Goal: Task Accomplishment & Management: Complete application form

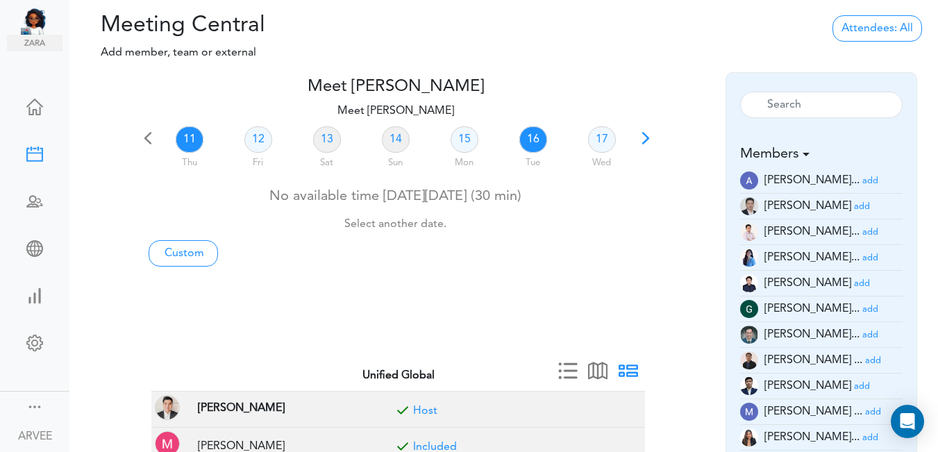
scroll to position [40, 0]
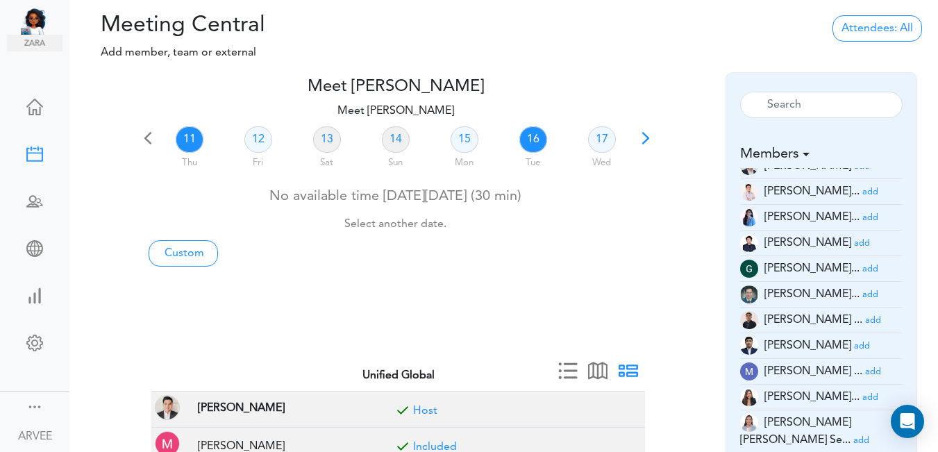
click at [535, 137] on link "16" at bounding box center [533, 139] width 28 height 26
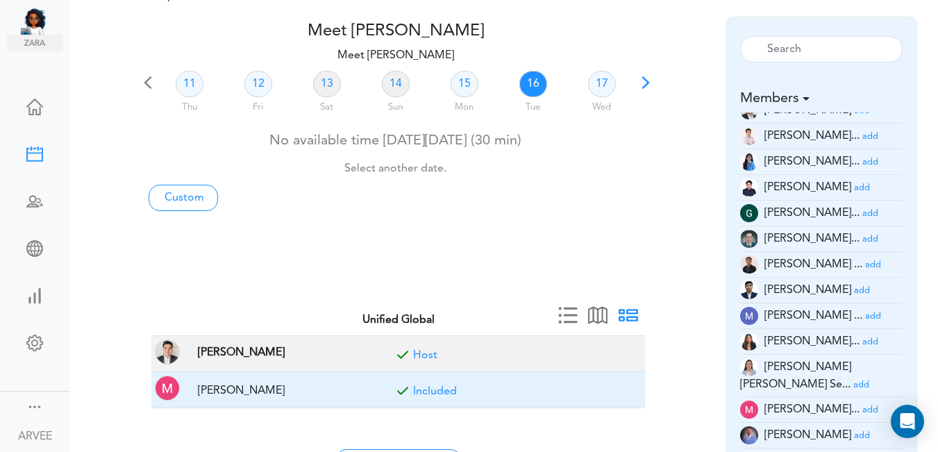
scroll to position [59, 0]
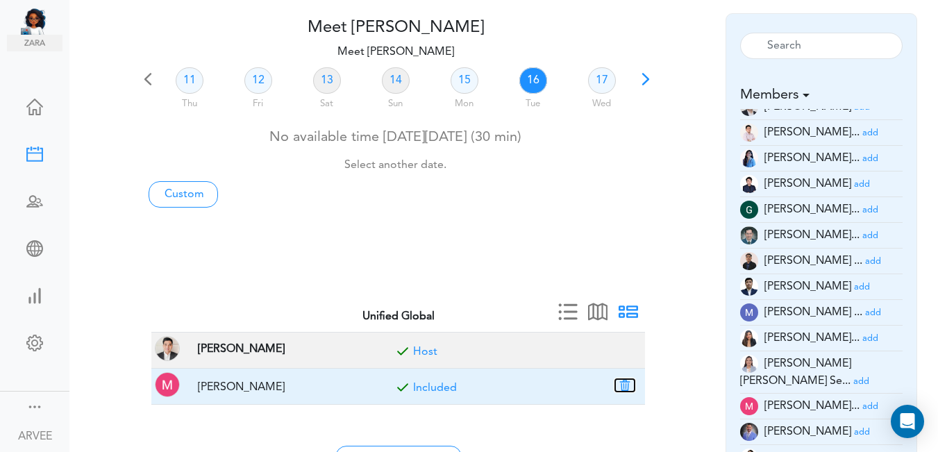
click at [629, 383] on button "button" at bounding box center [624, 385] width 19 height 13
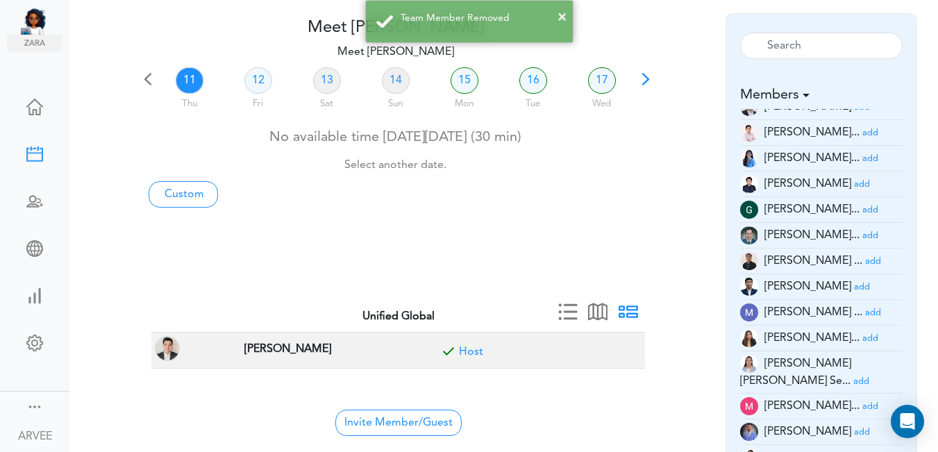
click at [863, 132] on small "add" at bounding box center [871, 132] width 16 height 9
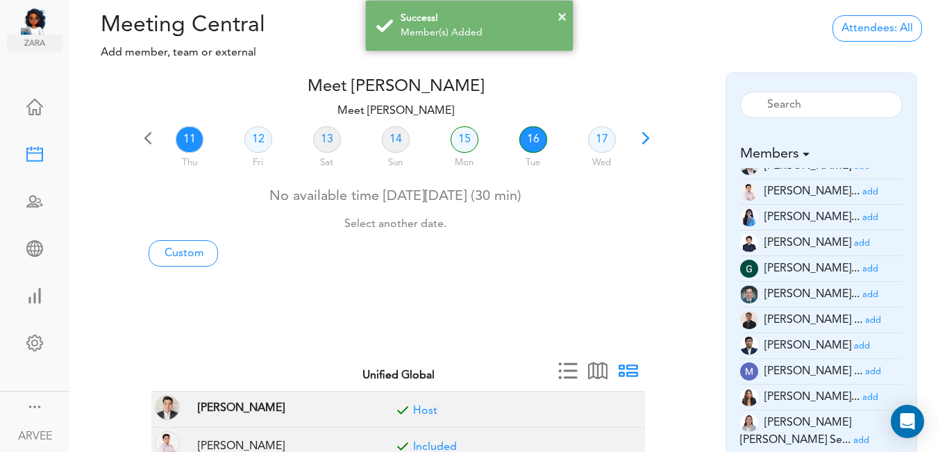
click at [535, 139] on link "16" at bounding box center [533, 139] width 28 height 26
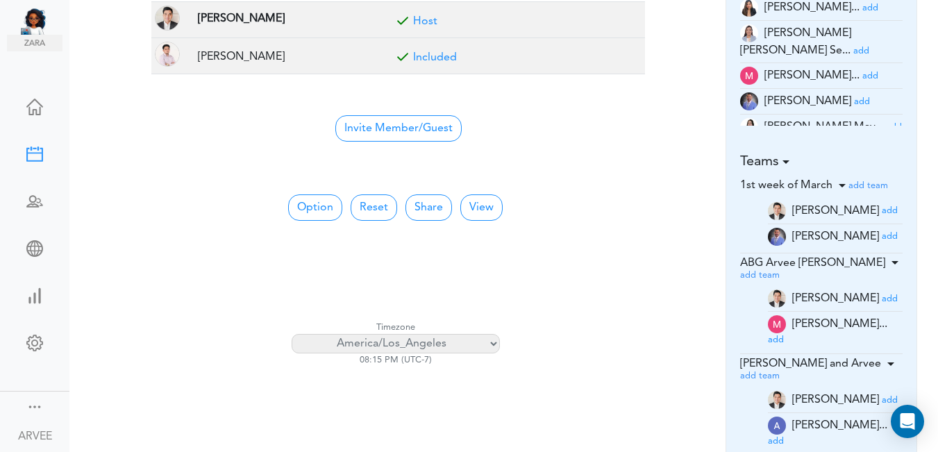
scroll to position [384, 0]
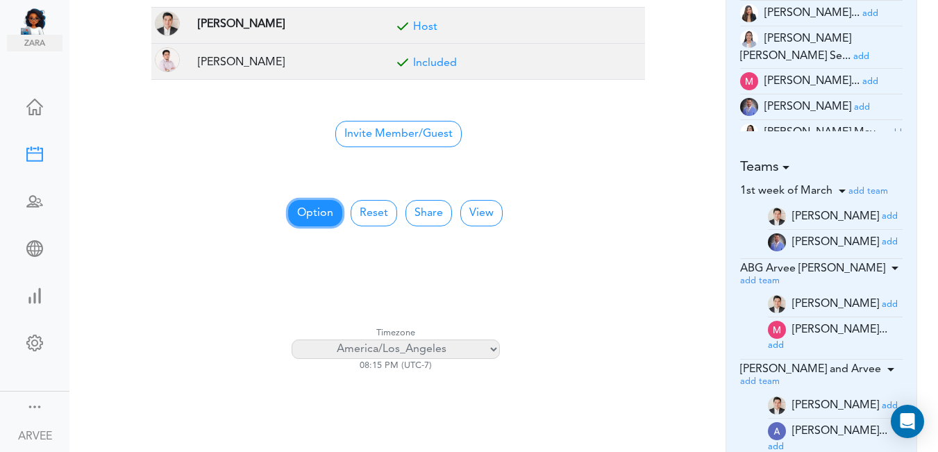
click at [306, 209] on button "Option" at bounding box center [315, 213] width 54 height 26
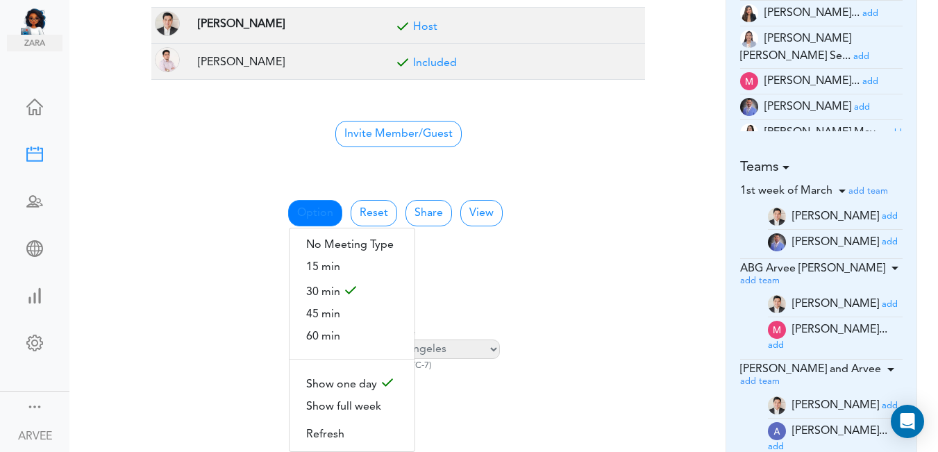
click at [306, 332] on span "60 min" at bounding box center [352, 337] width 125 height 22
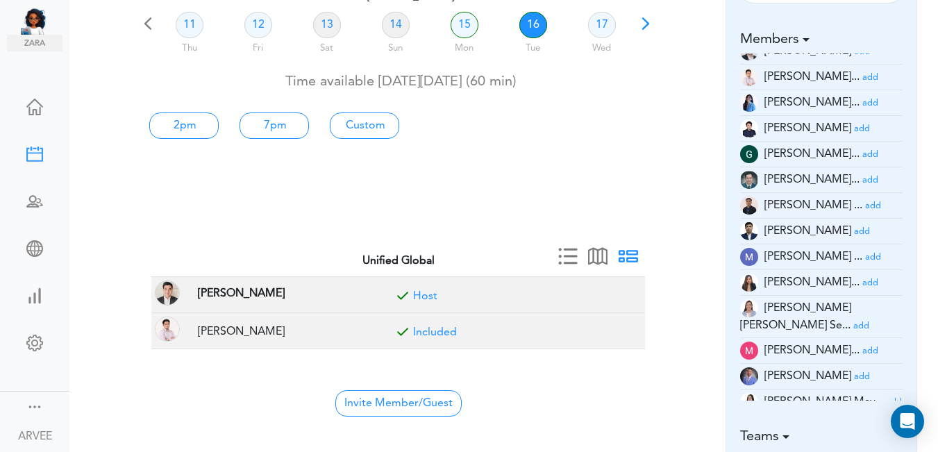
scroll to position [0, 0]
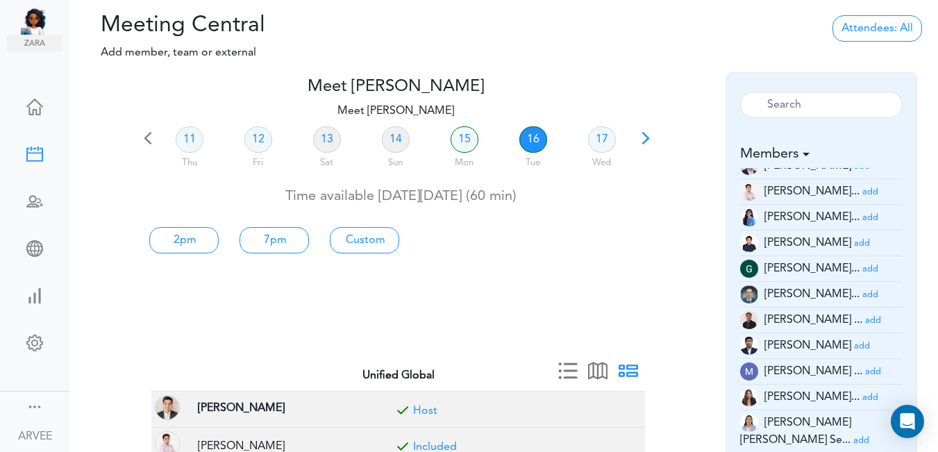
click at [646, 140] on span at bounding box center [645, 142] width 19 height 19
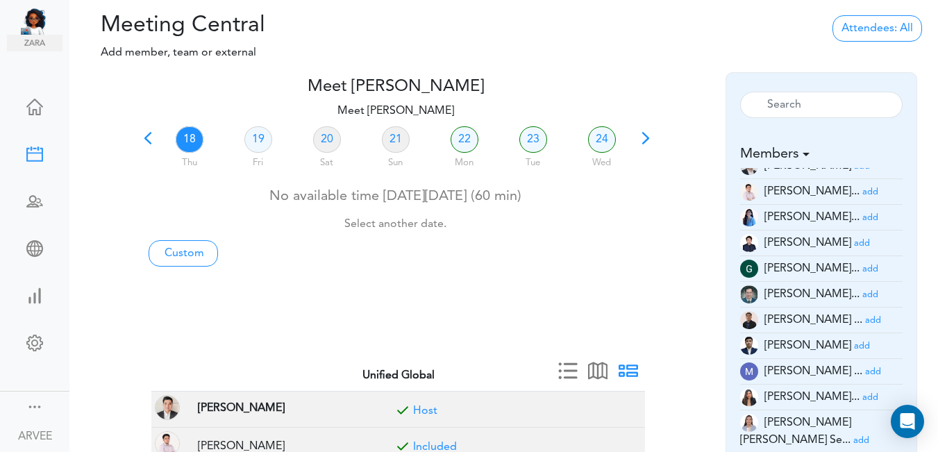
click at [191, 138] on link "18" at bounding box center [190, 139] width 28 height 26
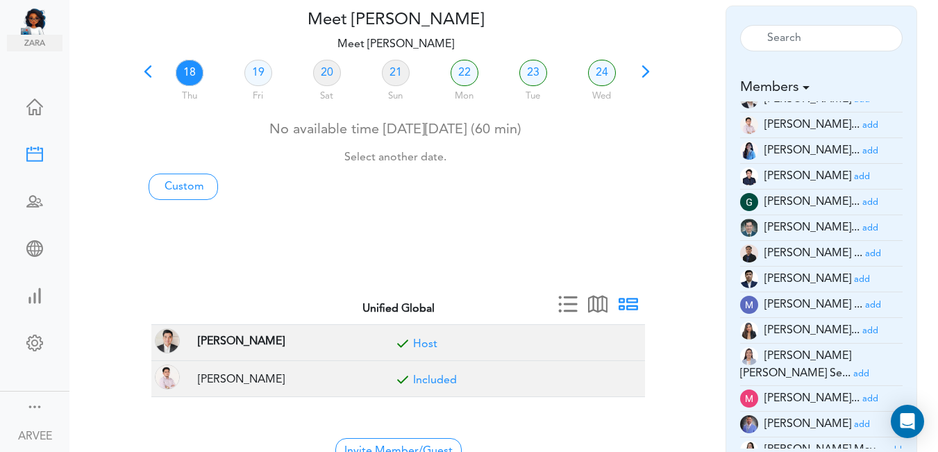
scroll to position [26, 0]
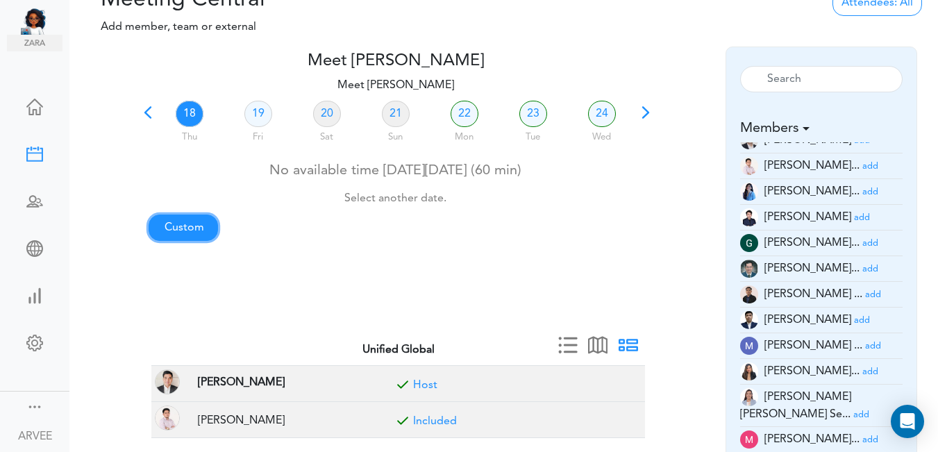
click at [182, 224] on link "Custom" at bounding box center [183, 228] width 69 height 26
type input "Meet [PERSON_NAME]"
type input "[URL][DOMAIN_NAME][SECURITY_DATA]"
type input "[DATE]T20:00"
type input "[DATE]T20:30"
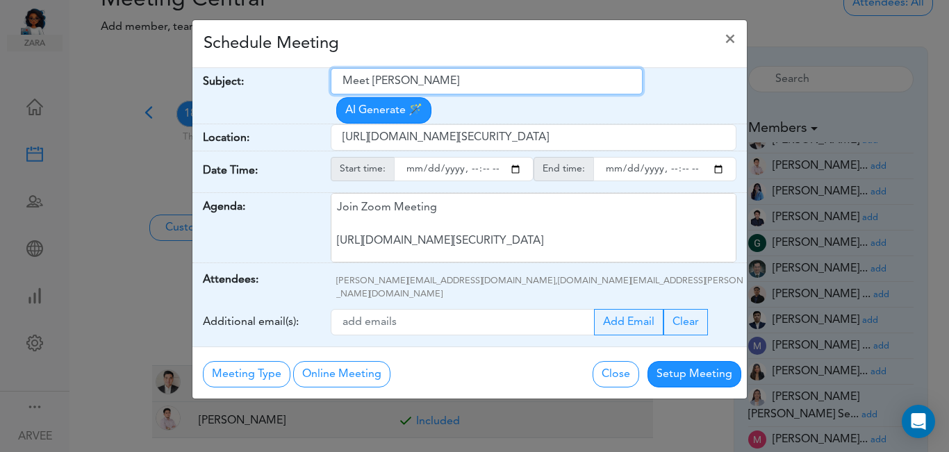
drag, startPoint x: 346, startPoint y: 80, endPoint x: 466, endPoint y: 73, distance: 120.3
click at [466, 73] on input "Meet [PERSON_NAME]" at bounding box center [487, 81] width 312 height 26
paste input "Claiborne -Tax Planning 082025"
drag, startPoint x: 418, startPoint y: 80, endPoint x: 503, endPoint y: 78, distance: 85.4
click at [503, 78] on input "Claiborne -Tax Planning 082025" at bounding box center [487, 81] width 312 height 26
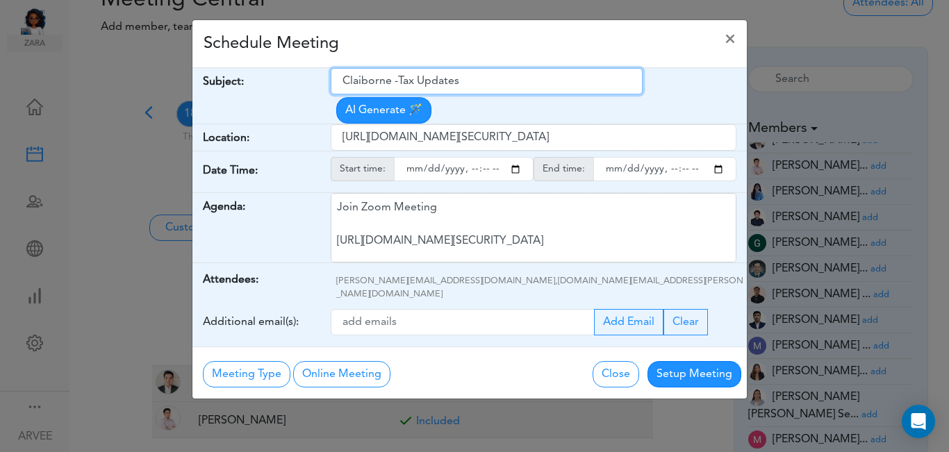
drag, startPoint x: 399, startPoint y: 81, endPoint x: 415, endPoint y: 82, distance: 16.7
click at [415, 82] on input "Claiborne -Tax Updates" at bounding box center [487, 81] width 312 height 26
type input "Claiborne -Client Updates"
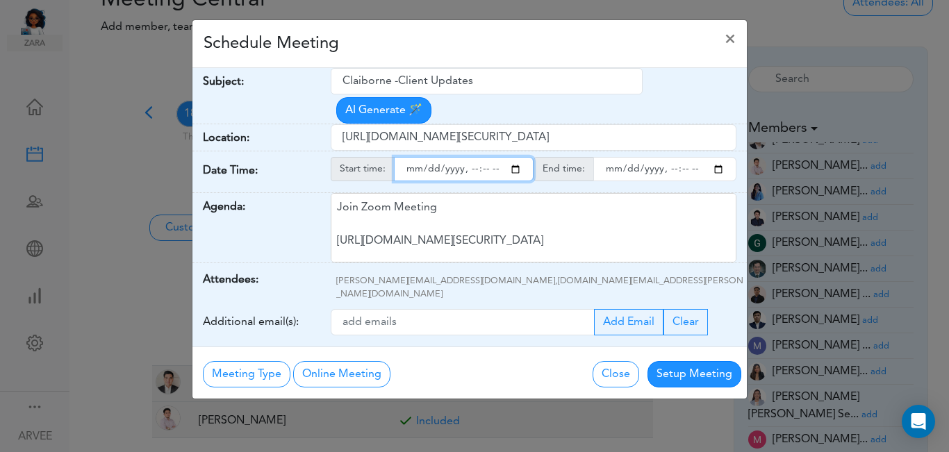
click at [522, 157] on input "starttime" at bounding box center [464, 169] width 140 height 24
click at [517, 157] on input "starttime" at bounding box center [464, 169] width 140 height 24
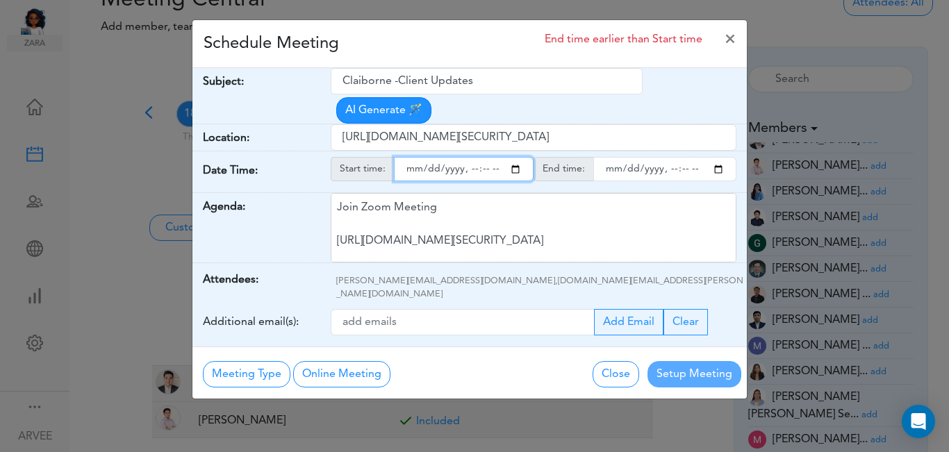
click at [471, 157] on input "starttime" at bounding box center [464, 169] width 140 height 24
type input "[DATE]T18:00"
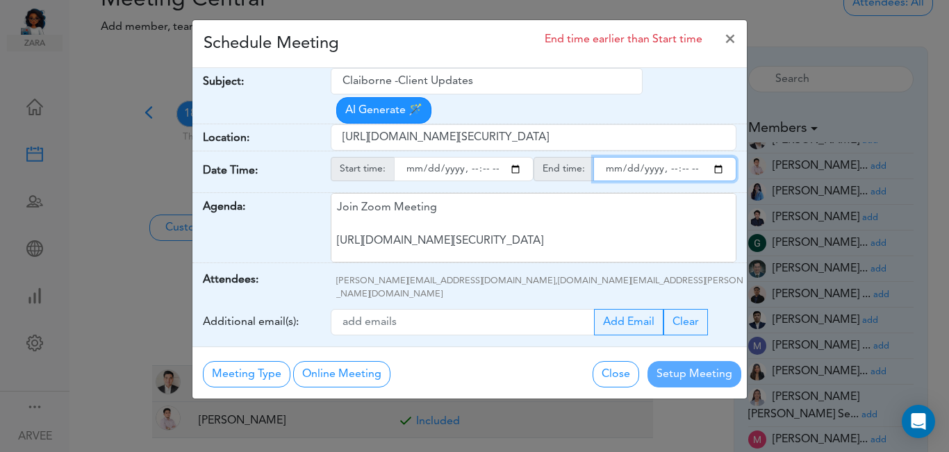
click at [718, 157] on input "endtime" at bounding box center [664, 169] width 143 height 24
click at [665, 157] on input "endtime" at bounding box center [664, 169] width 143 height 24
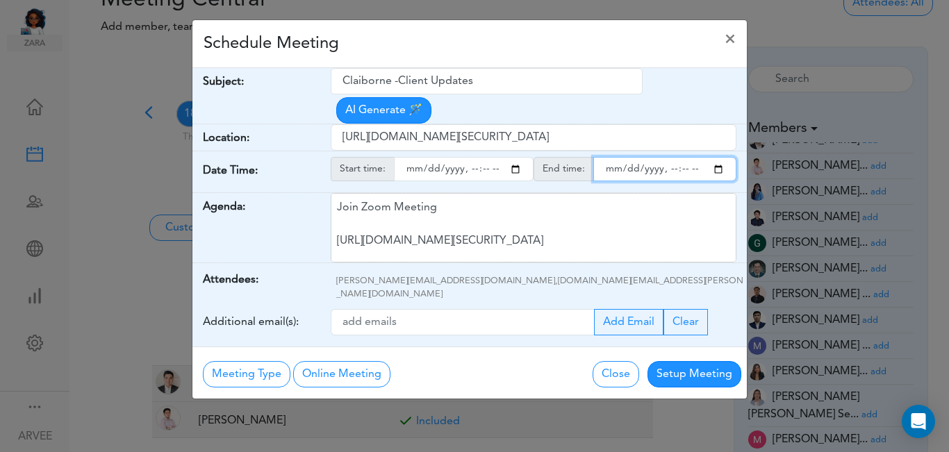
type input "[DATE]T19:00"
click at [476, 42] on div "Schedule Meeting ×" at bounding box center [469, 44] width 554 height 48
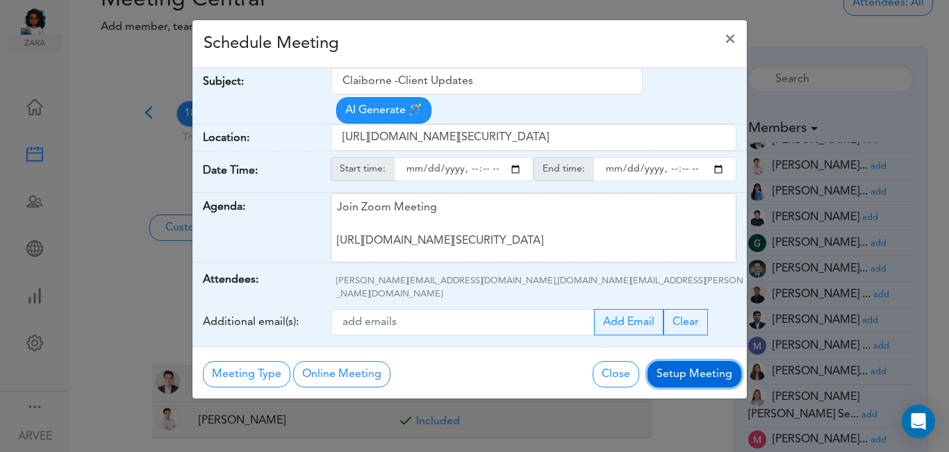
click at [683, 361] on button "Setup Meeting" at bounding box center [694, 374] width 94 height 26
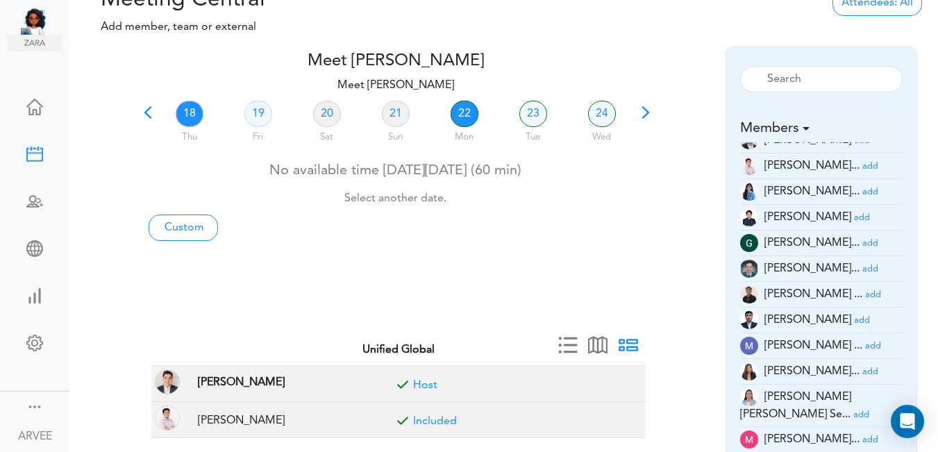
click at [465, 115] on link "22" at bounding box center [465, 114] width 28 height 26
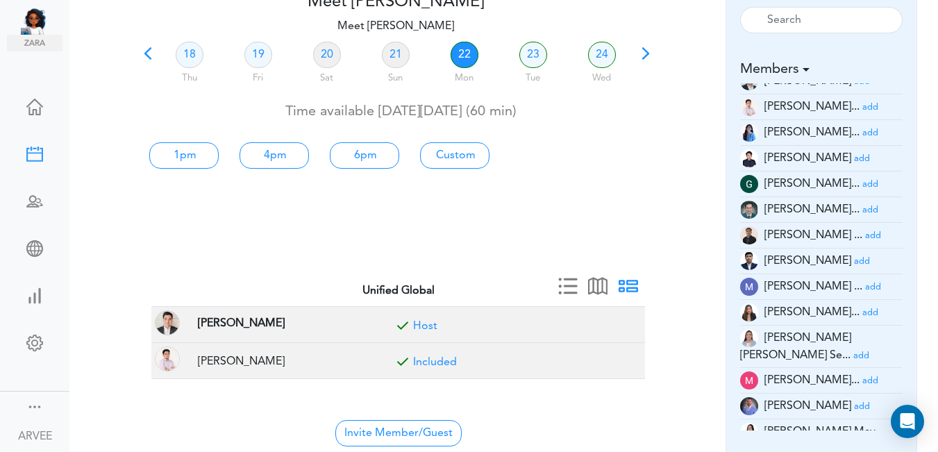
scroll to position [81, 0]
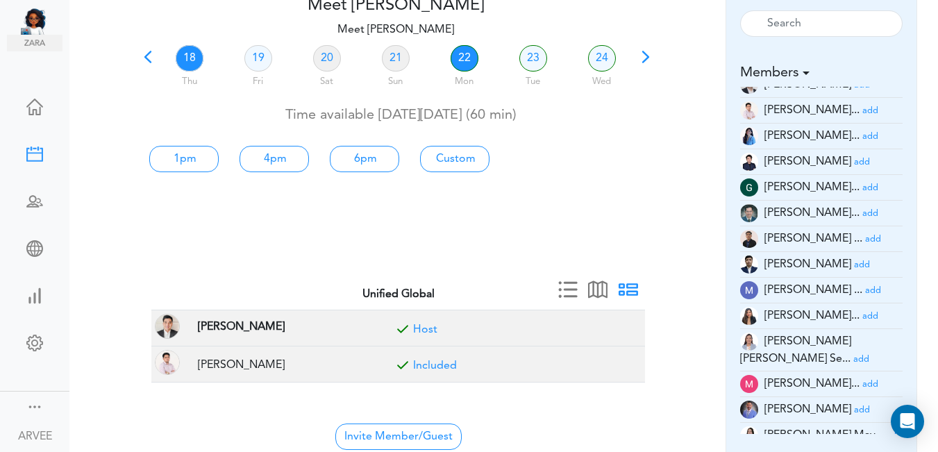
click at [184, 51] on link "18" at bounding box center [190, 58] width 28 height 26
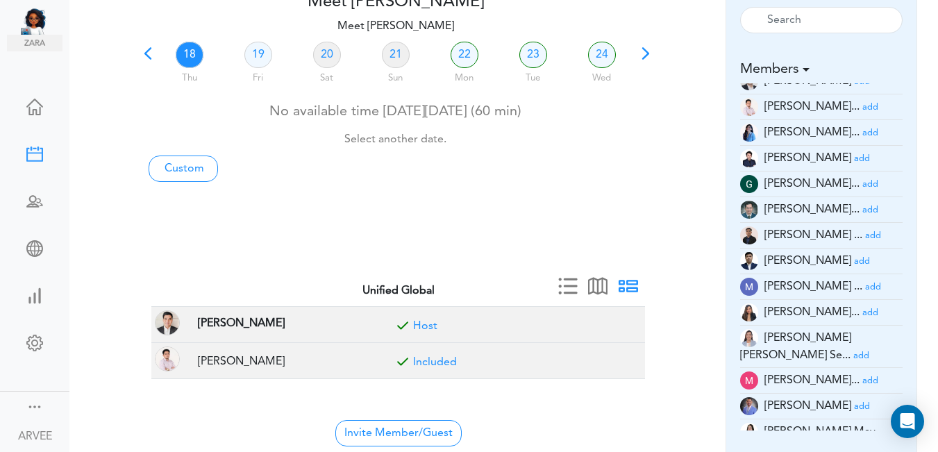
scroll to position [98, 0]
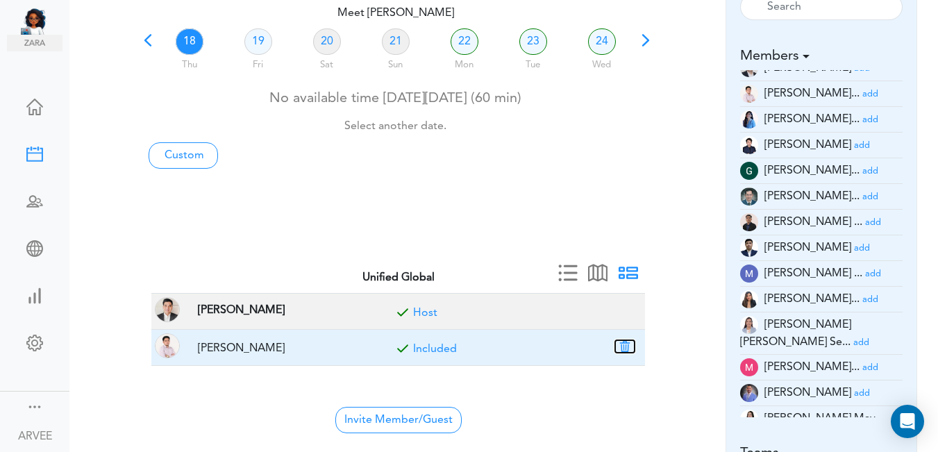
click at [621, 350] on button "button" at bounding box center [624, 346] width 19 height 13
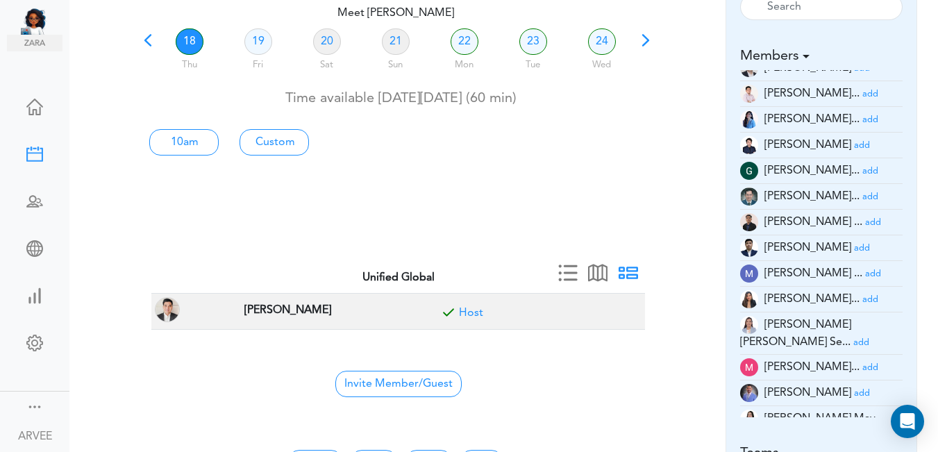
click at [863, 118] on small "add" at bounding box center [871, 119] width 16 height 9
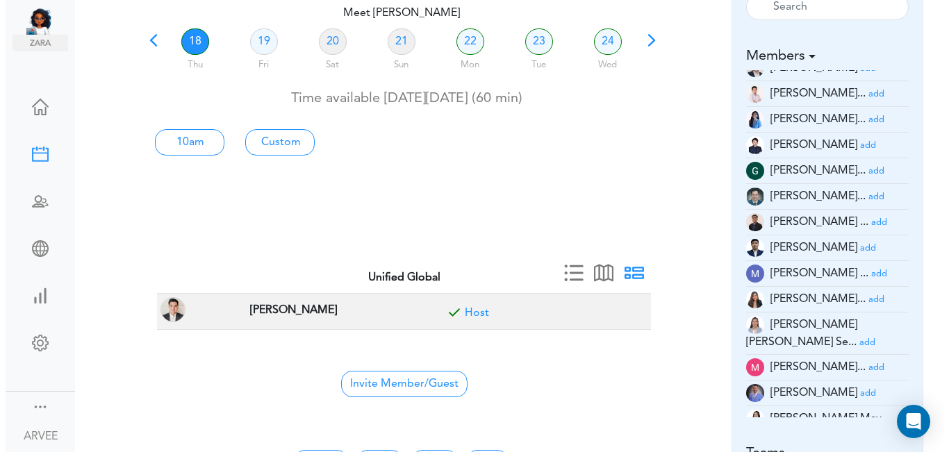
scroll to position [0, 0]
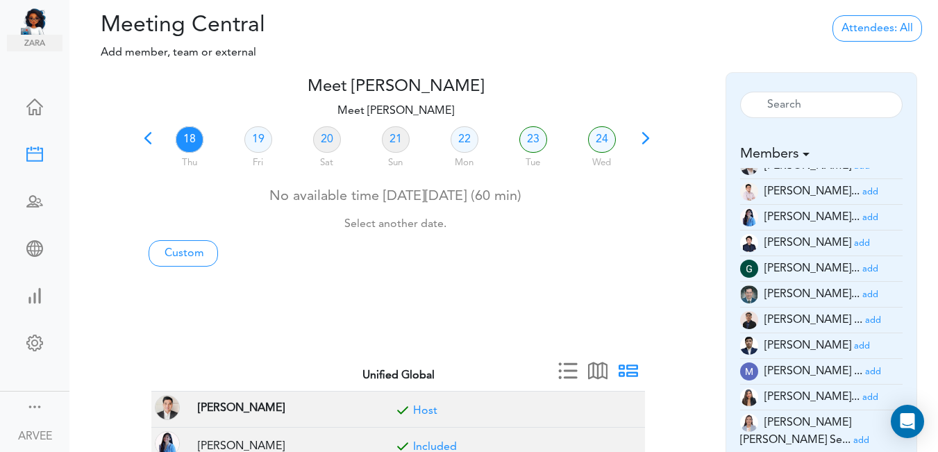
click at [186, 136] on link "18" at bounding box center [190, 139] width 28 height 26
click at [186, 257] on link "Custom" at bounding box center [183, 253] width 69 height 26
type input "Meet [PERSON_NAME]"
type input "[URL][DOMAIN_NAME][SECURITY_DATA]"
type input "[DATE]T20:00"
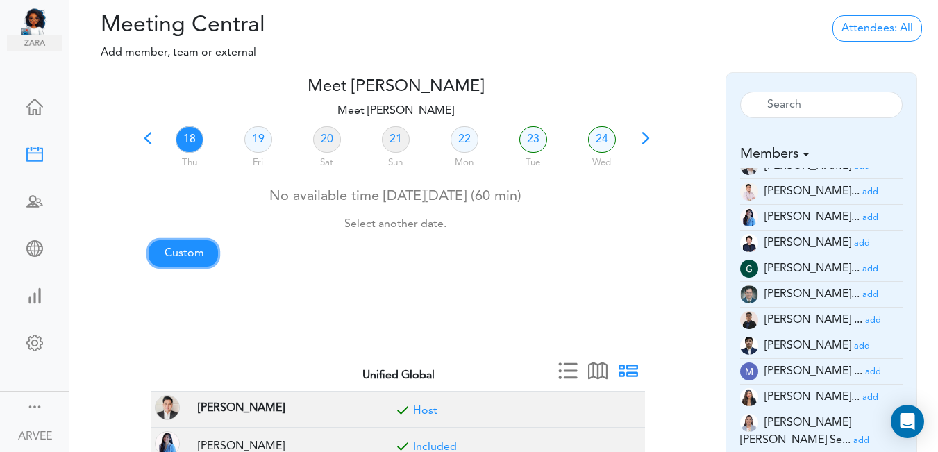
type input "[DATE]T20:30"
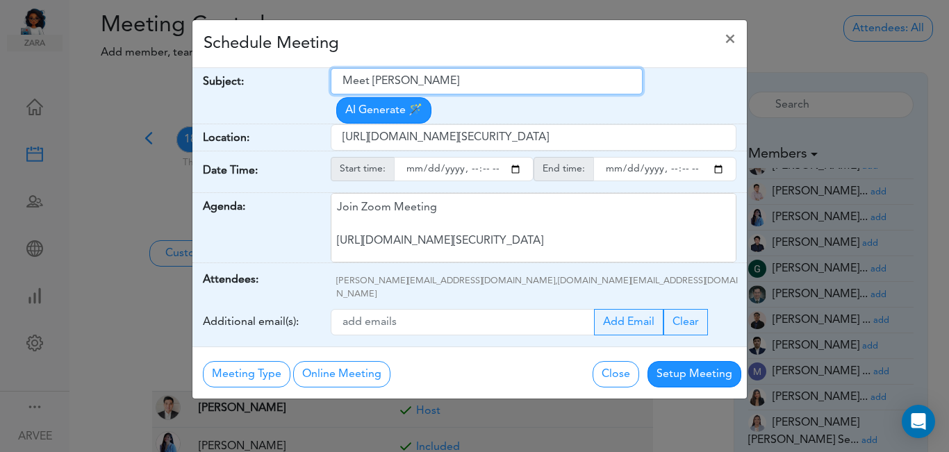
drag, startPoint x: 340, startPoint y: 81, endPoint x: 475, endPoint y: 76, distance: 135.5
click at [475, 76] on input "Meet [PERSON_NAME]" at bounding box center [487, 81] width 312 height 26
paste input "[Client Call] Min, [PERSON_NAME] and [PERSON_NAME] Oo | [PERSON_NAME] Min, M.D.…"
type input "[Client Call] Min, [PERSON_NAME] and [PERSON_NAME] Oo | [PERSON_NAME] Min, M.D.…"
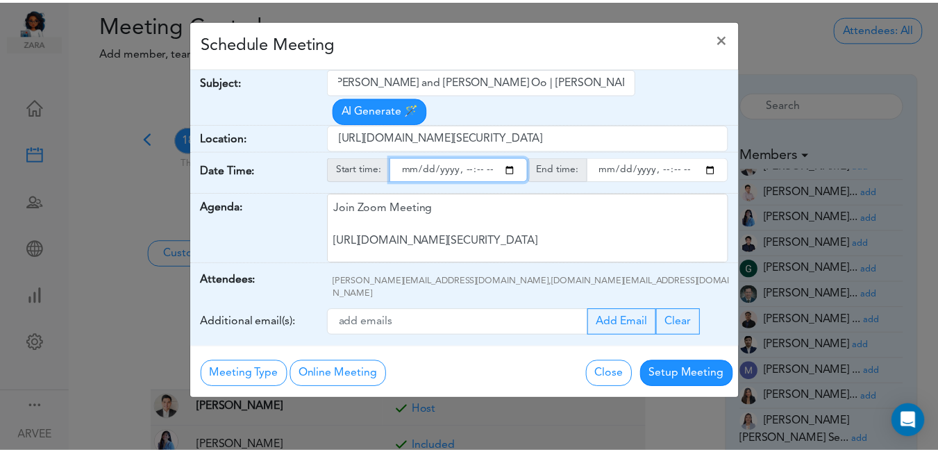
scroll to position [0, 0]
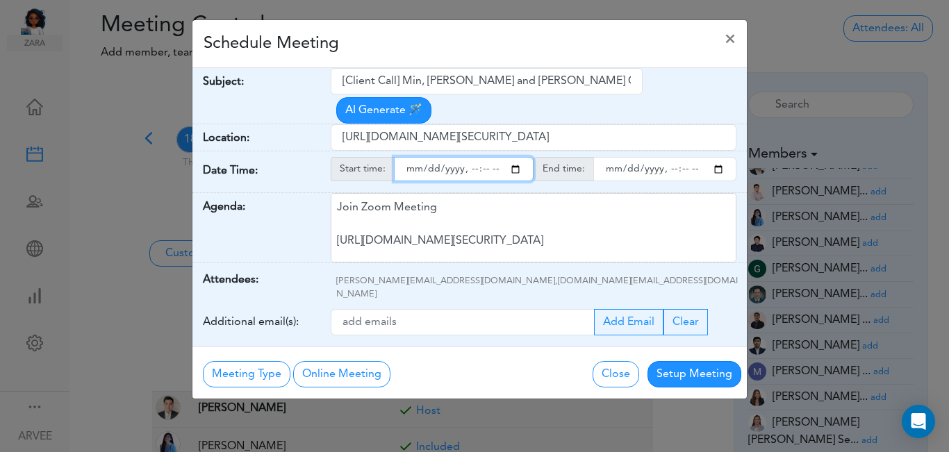
click at [515, 157] on input "starttime" at bounding box center [464, 169] width 140 height 24
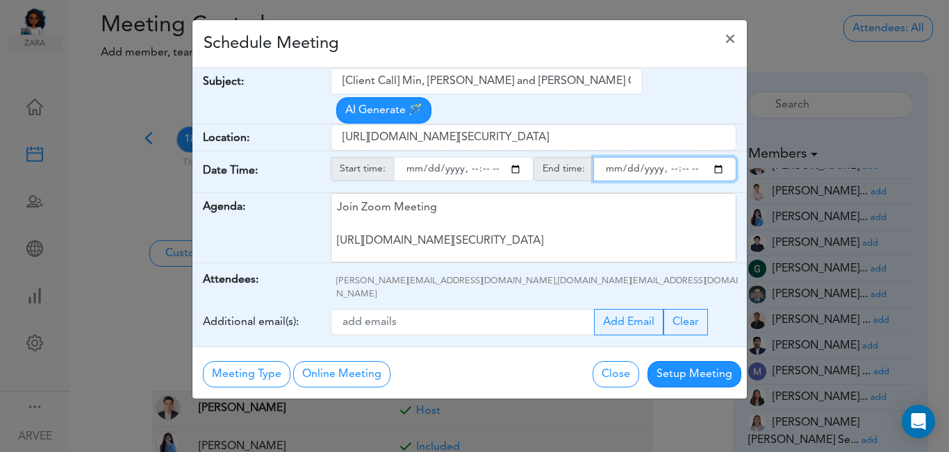
type input "[DATE]T14:00"
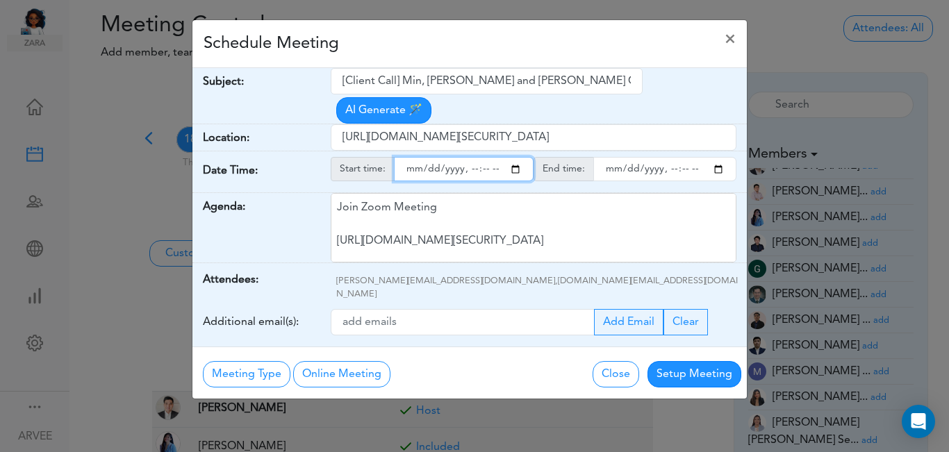
click at [722, 157] on input "endtime" at bounding box center [664, 169] width 143 height 24
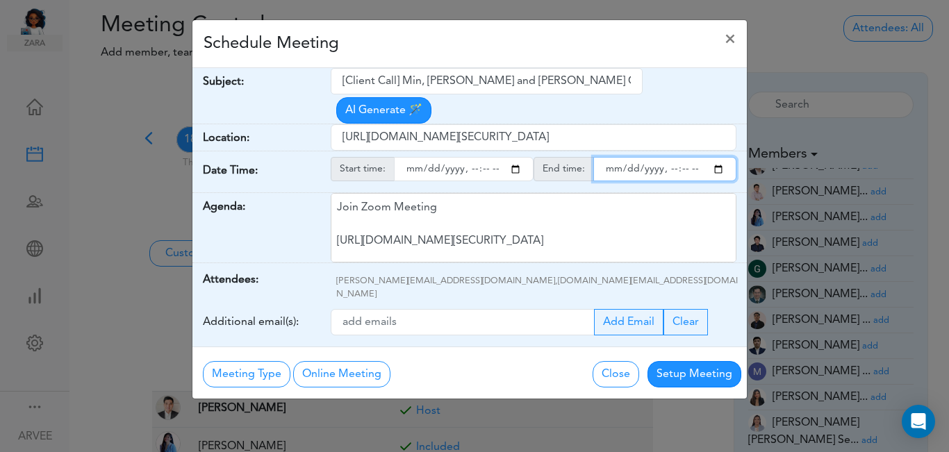
click at [665, 157] on input "endtime" at bounding box center [664, 169] width 143 height 24
type input "[DATE]T15:00"
click at [513, 40] on div "Schedule Meeting ×" at bounding box center [469, 44] width 554 height 48
click at [511, 42] on div "Schedule Meeting ×" at bounding box center [469, 44] width 554 height 48
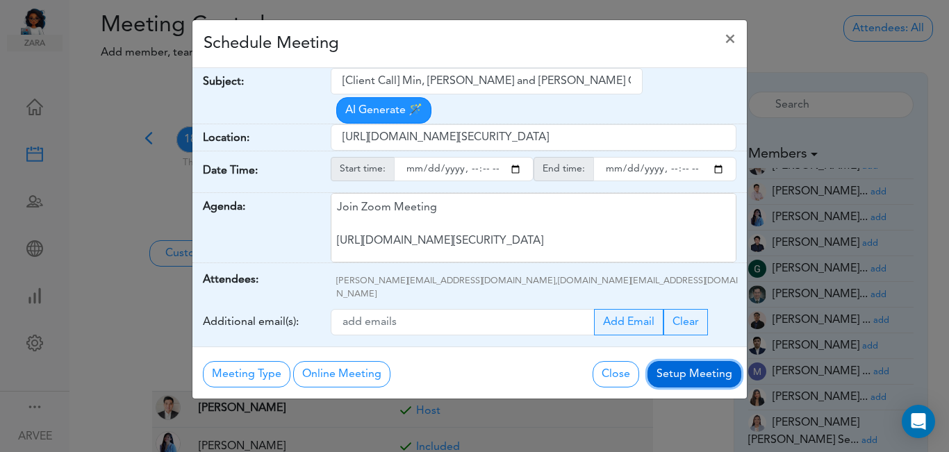
click at [686, 361] on button "Setup Meeting" at bounding box center [694, 374] width 94 height 26
